Goal: Information Seeking & Learning: Learn about a topic

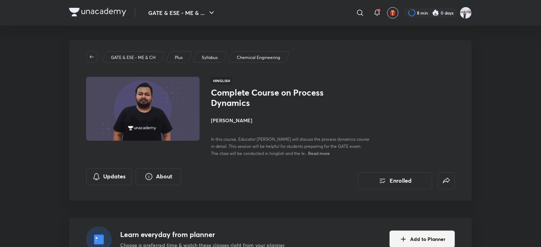
drag, startPoint x: 0, startPoint y: 0, endPoint x: 257, endPoint y: 131, distance: 288.0
click at [257, 131] on div "Complete Course on Process Dynamics [PERSON_NAME] In this course, Educator [PER…" at bounding box center [290, 121] width 159 height 69
drag, startPoint x: 257, startPoint y: 123, endPoint x: 235, endPoint y: 203, distance: 83.3
click at [257, 123] on h4 "[PERSON_NAME]" at bounding box center [290, 119] width 159 height 7
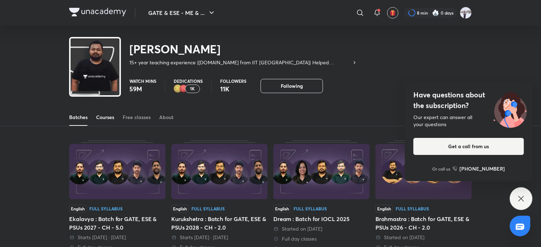
click at [106, 115] on div "Courses" at bounding box center [105, 117] width 18 height 7
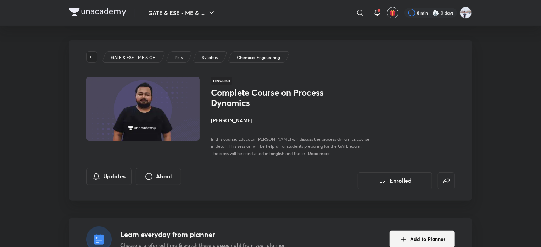
click at [90, 62] on button "button" at bounding box center [91, 56] width 11 height 11
click at [93, 59] on icon "button" at bounding box center [92, 57] width 6 height 6
click at [185, 15] on button "GATE & ESE - ME & ..." at bounding box center [182, 13] width 76 height 14
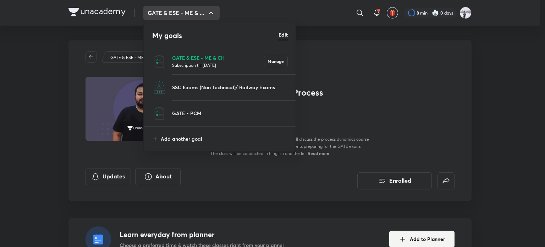
click at [215, 54] on p "GATE & ESE - ME & CH" at bounding box center [218, 57] width 92 height 7
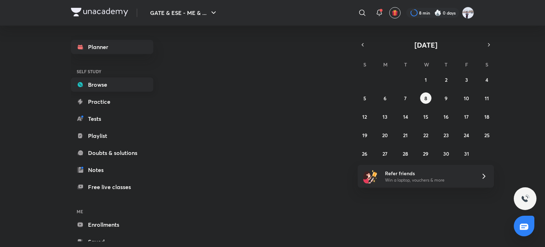
click at [123, 85] on link "Browse" at bounding box center [112, 84] width 82 height 14
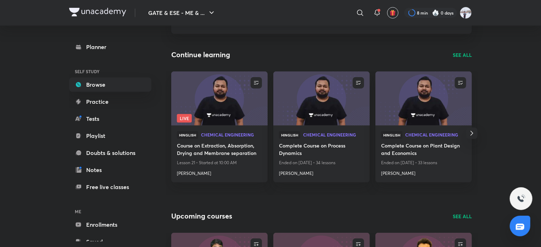
scroll to position [71, 0]
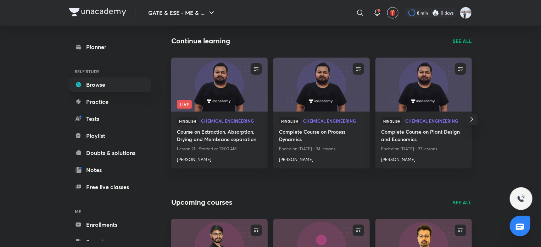
click at [474, 116] on icon "button" at bounding box center [472, 119] width 9 height 9
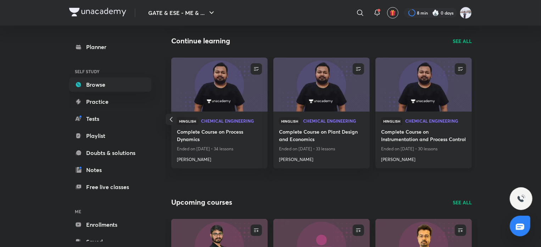
click at [392, 100] on img at bounding box center [424, 84] width 98 height 55
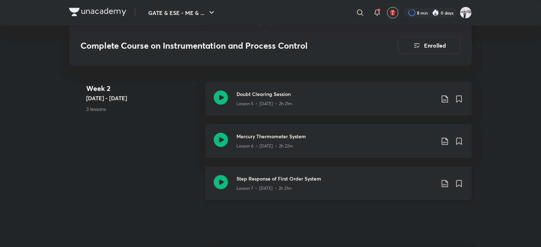
scroll to position [651, 0]
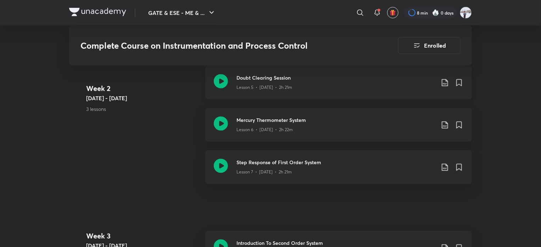
click at [257, 85] on p "Lesson 5 • [DATE] • 2h 21m" at bounding box center [265, 87] width 56 height 6
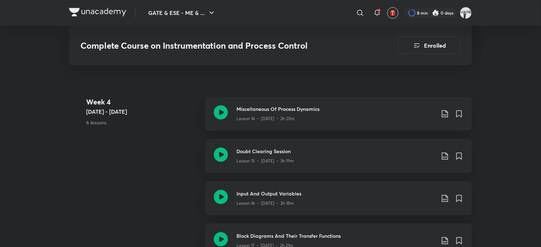
scroll to position [1091, 0]
